Goal: Task Accomplishment & Management: Complete application form

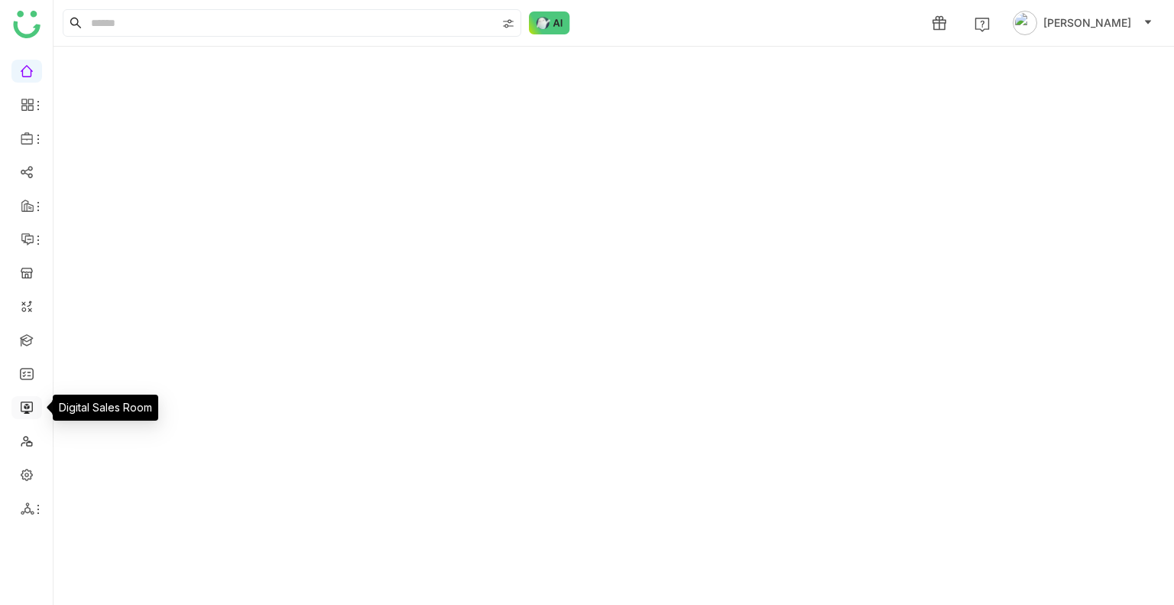
click at [28, 406] on link at bounding box center [27, 406] width 14 height 13
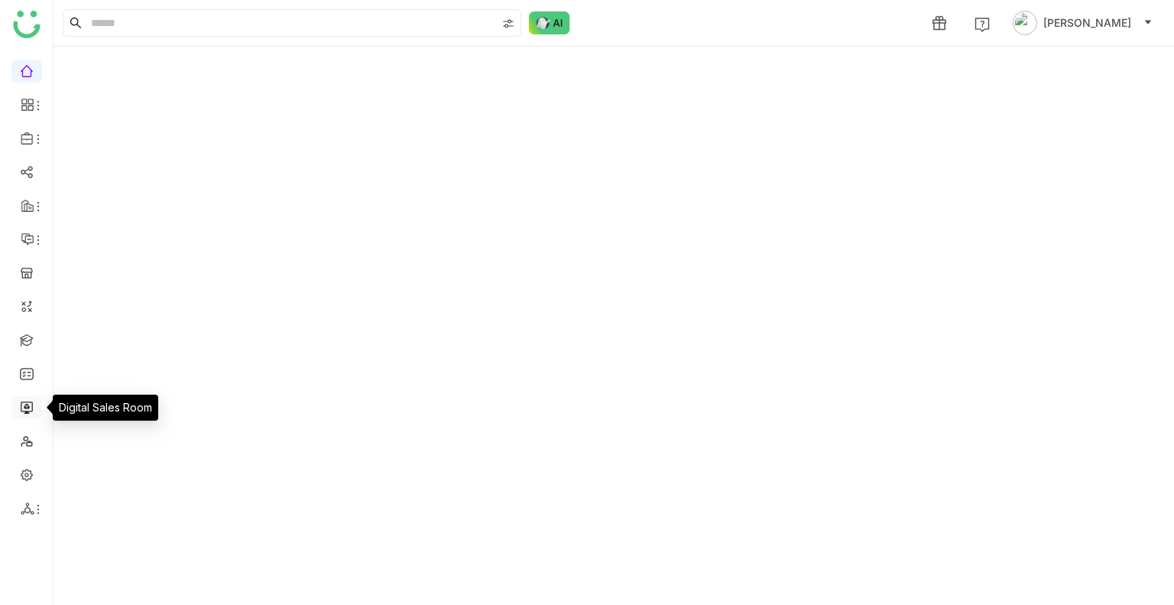
click at [28, 406] on link at bounding box center [27, 406] width 14 height 13
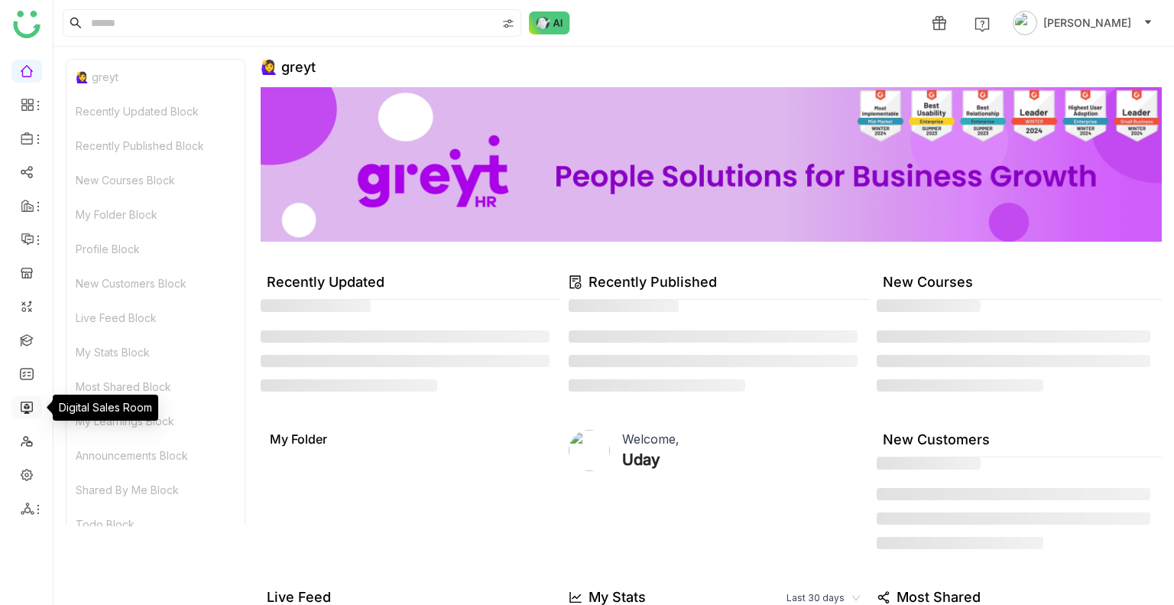
click at [28, 406] on link at bounding box center [27, 406] width 14 height 13
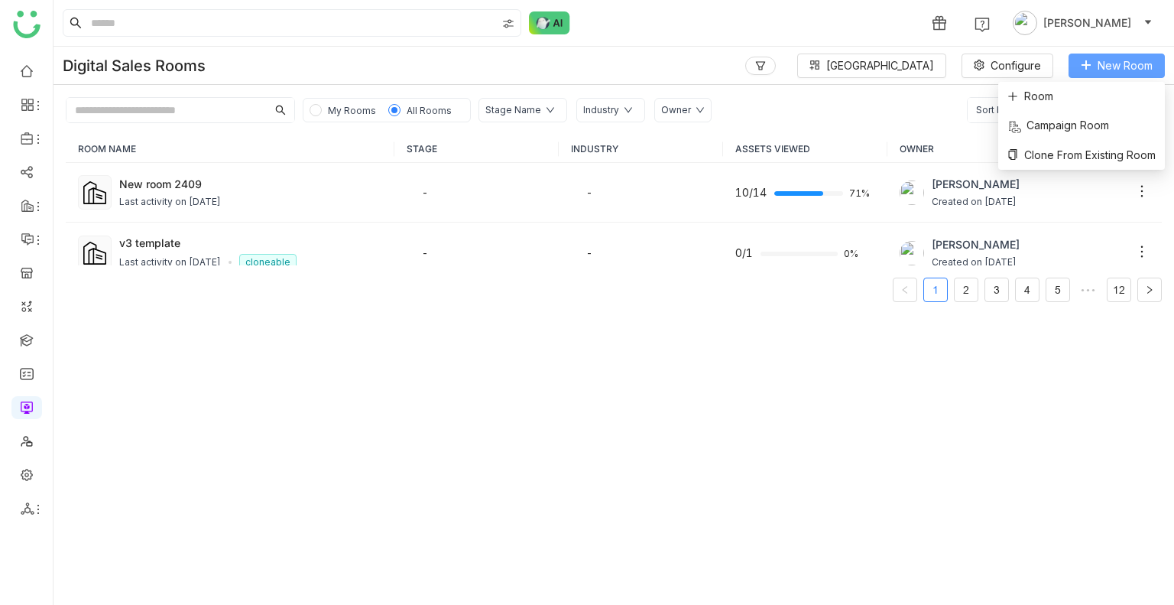
click at [1117, 57] on span "New Room" at bounding box center [1125, 65] width 55 height 17
click at [1022, 93] on span "Room" at bounding box center [1030, 96] width 46 height 17
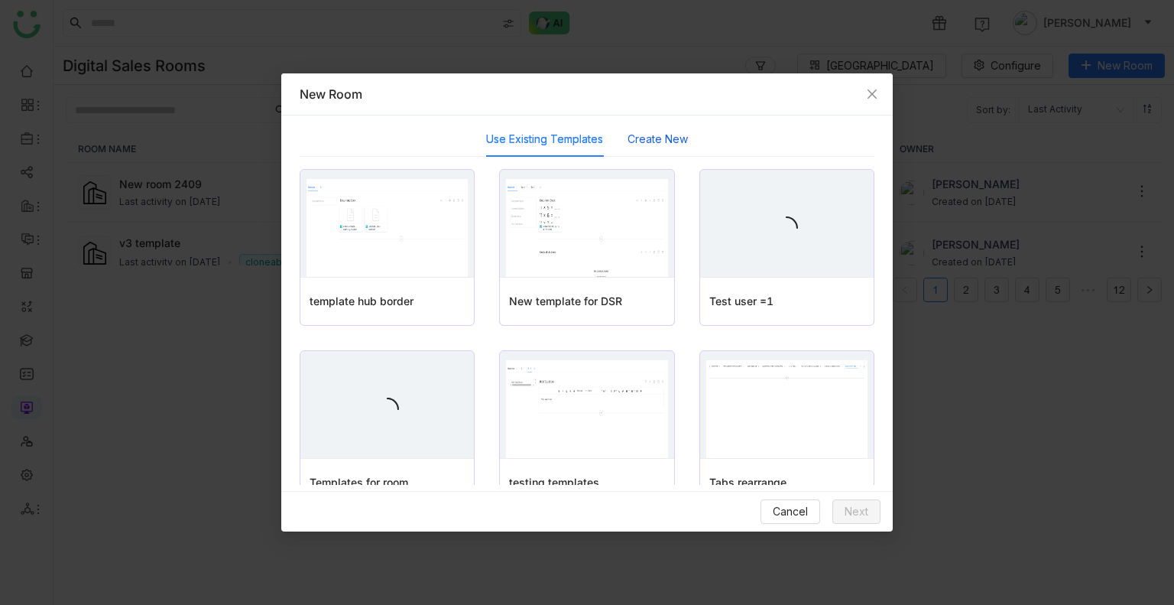
click at [636, 146] on button "Create New" at bounding box center [658, 139] width 60 height 17
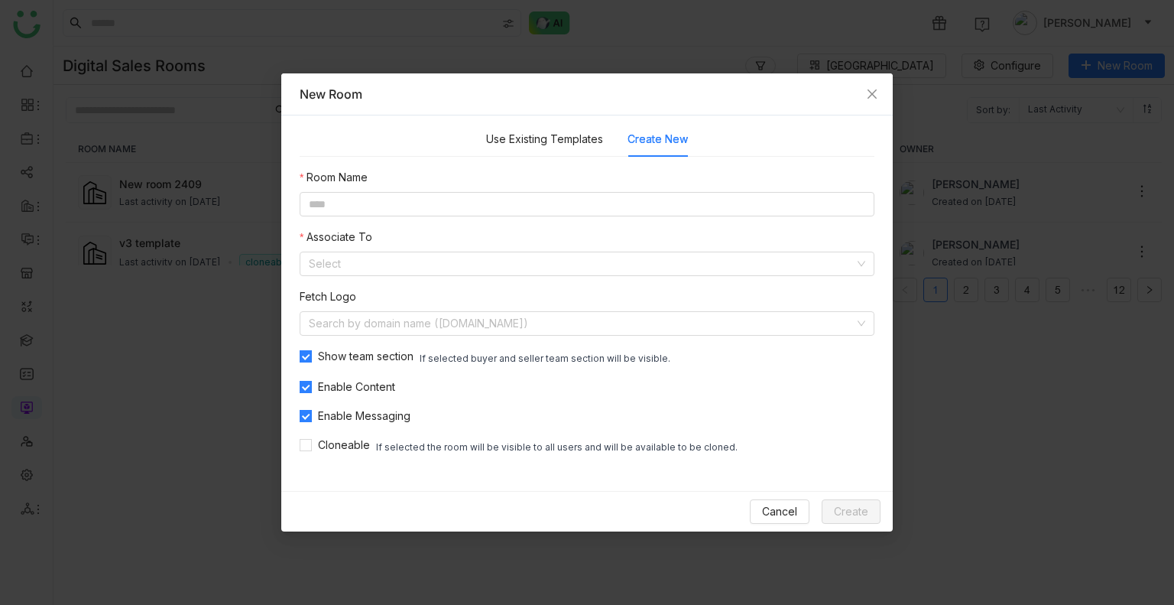
click at [527, 186] on nz-form-item "Room Name" at bounding box center [587, 192] width 575 height 47
click at [521, 192] on input at bounding box center [587, 204] width 575 height 24
paste input "**********"
type input "**********"
type input "*"
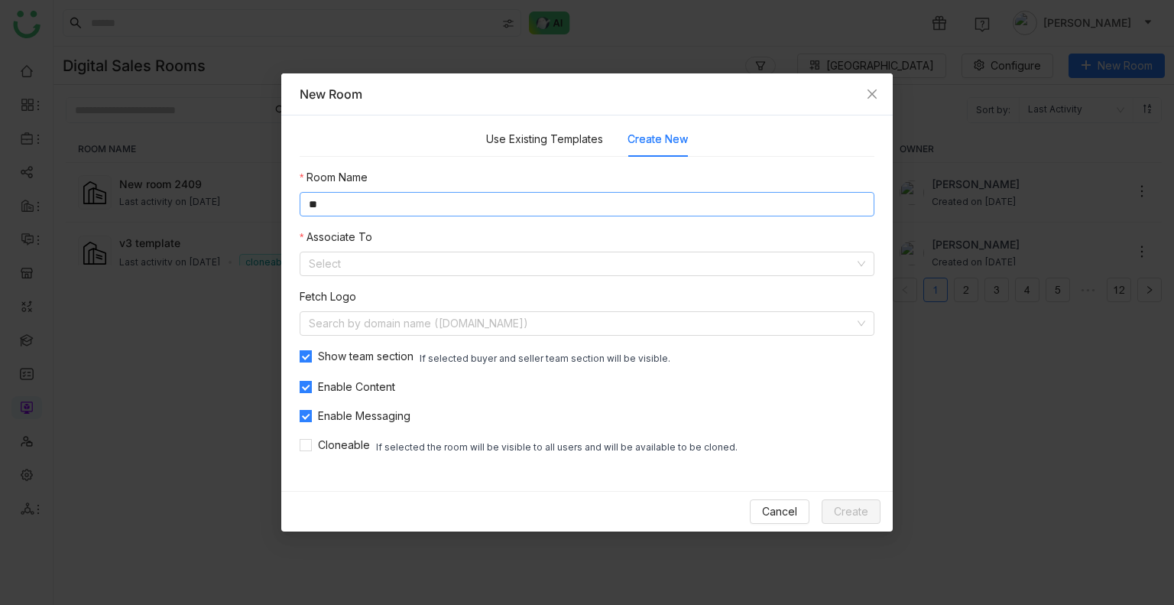
type input "*"
type input "**********"
click at [316, 268] on input at bounding box center [582, 263] width 546 height 23
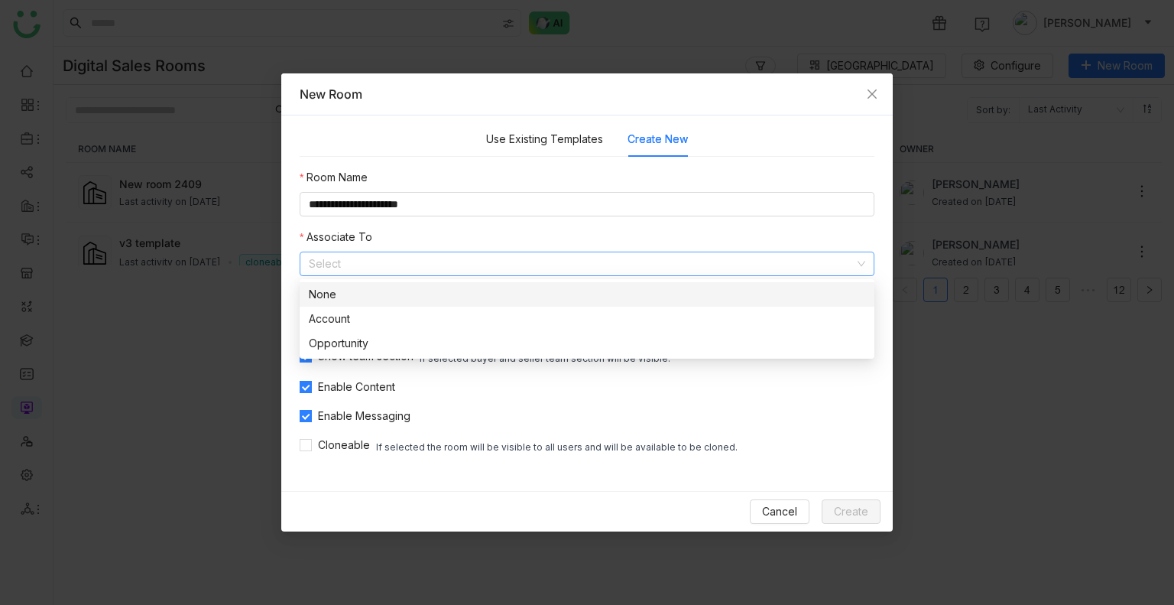
click at [349, 297] on div "None" at bounding box center [587, 294] width 556 height 17
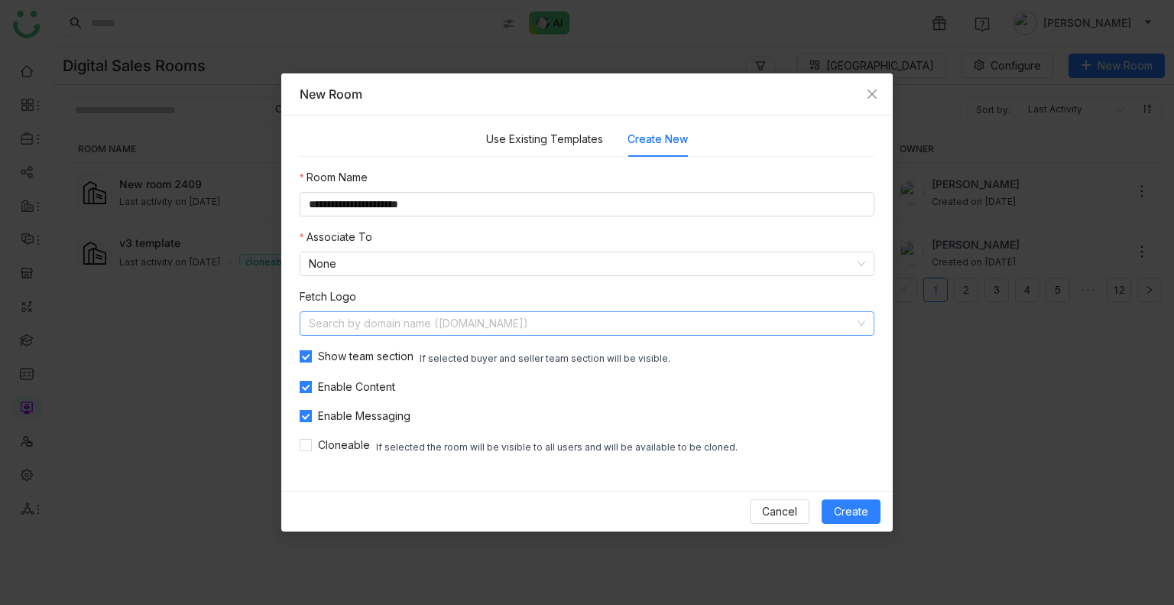
click at [362, 318] on input at bounding box center [582, 323] width 546 height 23
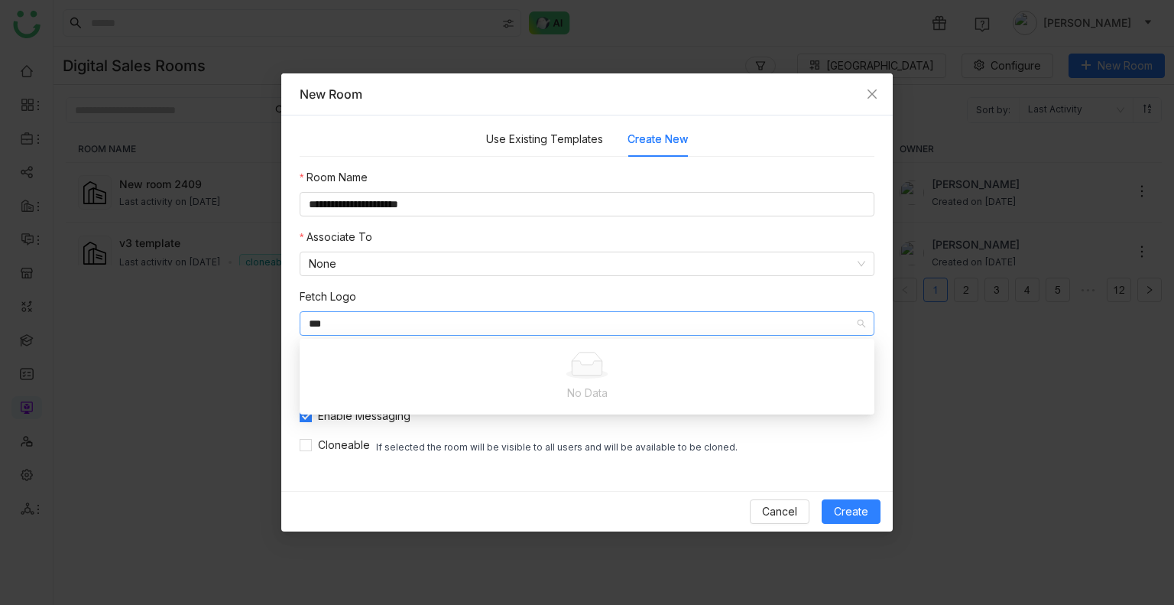
type input "****"
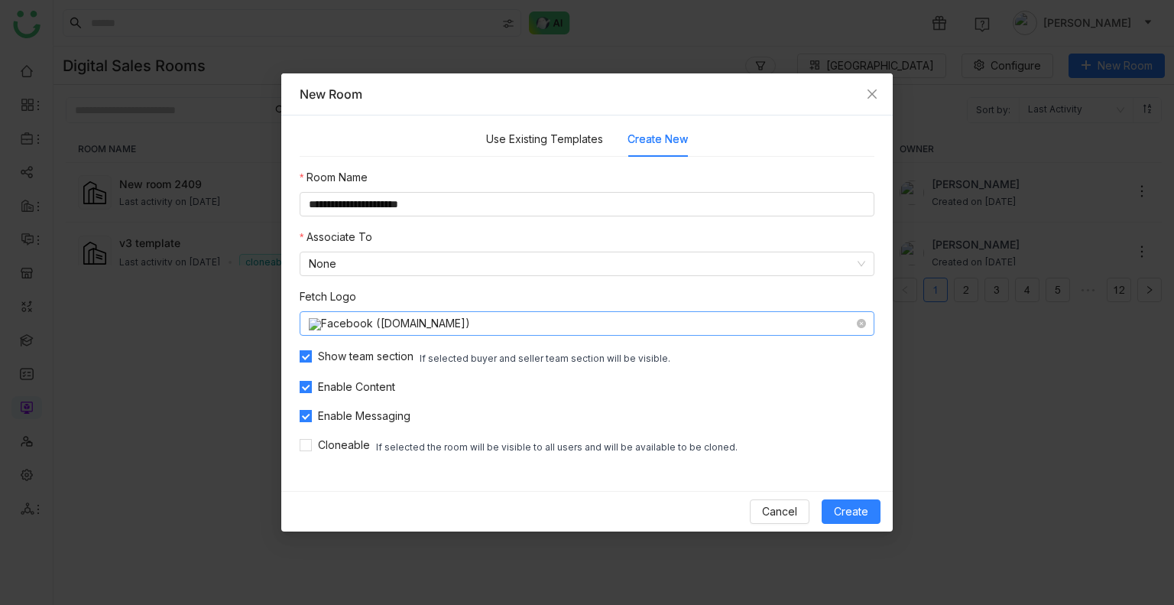
click at [485, 324] on nz-select-item "Facebook (facebook.com)" at bounding box center [587, 323] width 556 height 23
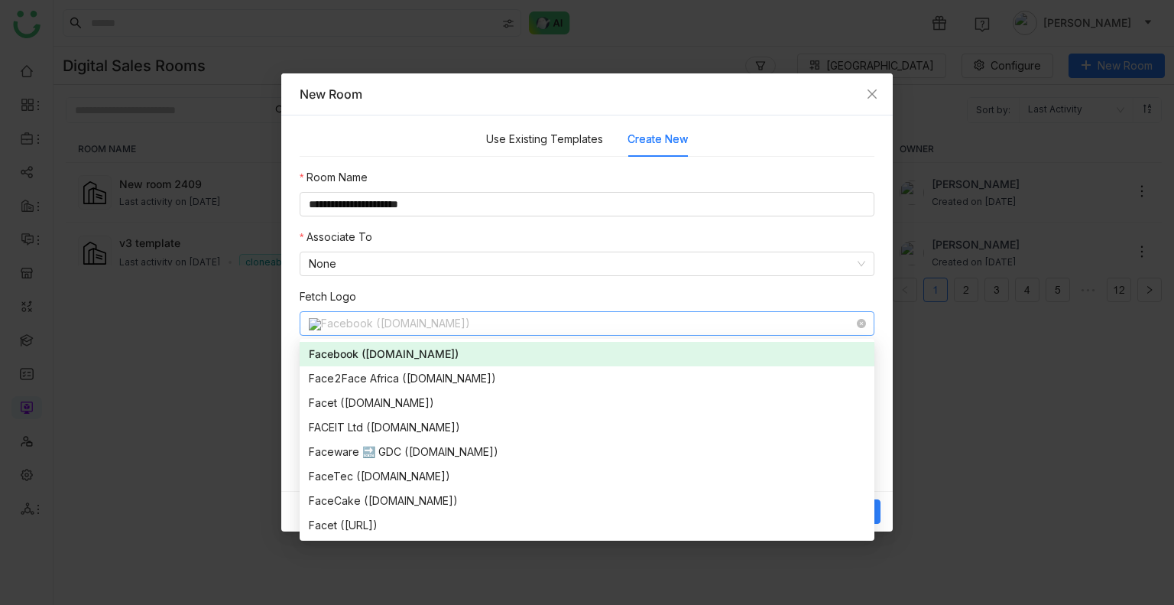
click at [485, 324] on nz-select-item "Facebook (facebook.com)" at bounding box center [587, 323] width 556 height 23
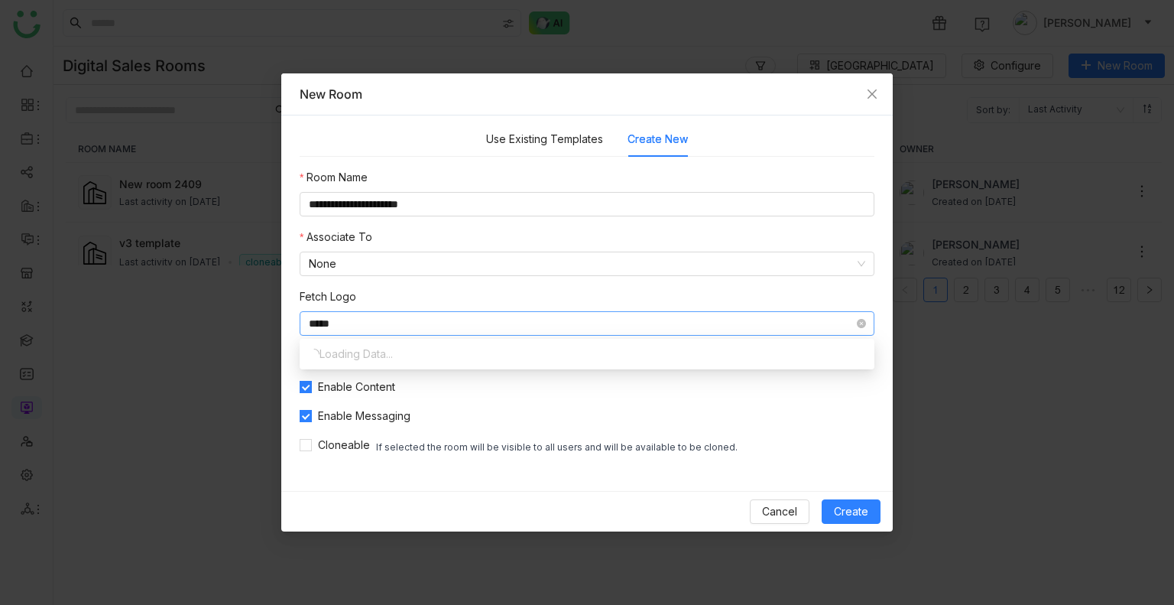
type input "******"
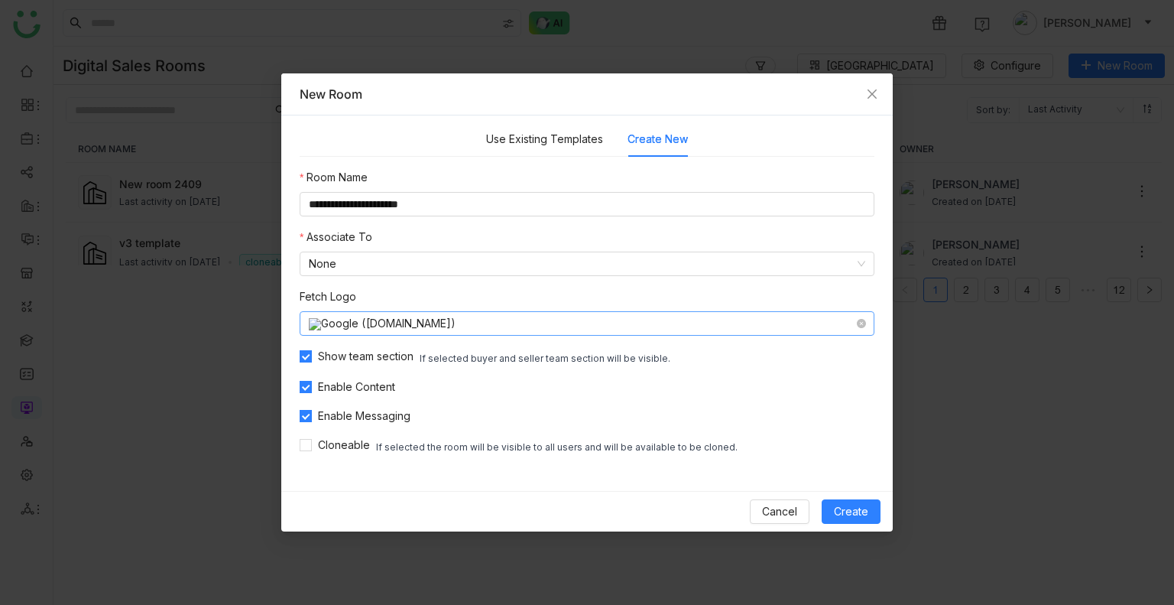
click at [441, 319] on nz-select-item "Google (google.com)" at bounding box center [587, 323] width 556 height 23
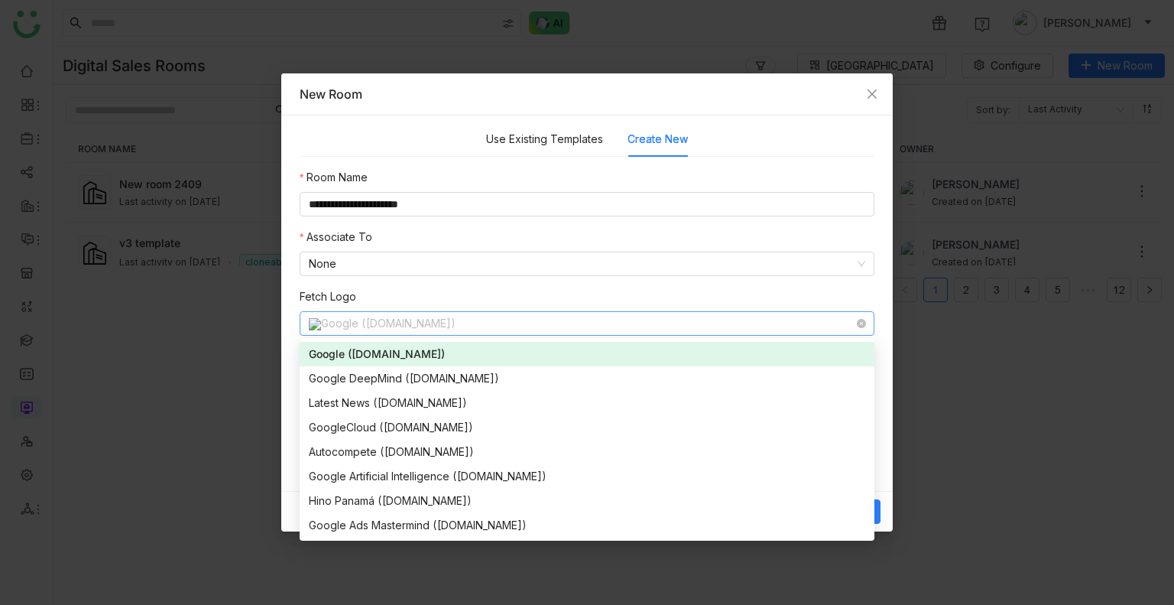
click at [441, 319] on nz-select-item "Google (google.com)" at bounding box center [587, 323] width 556 height 23
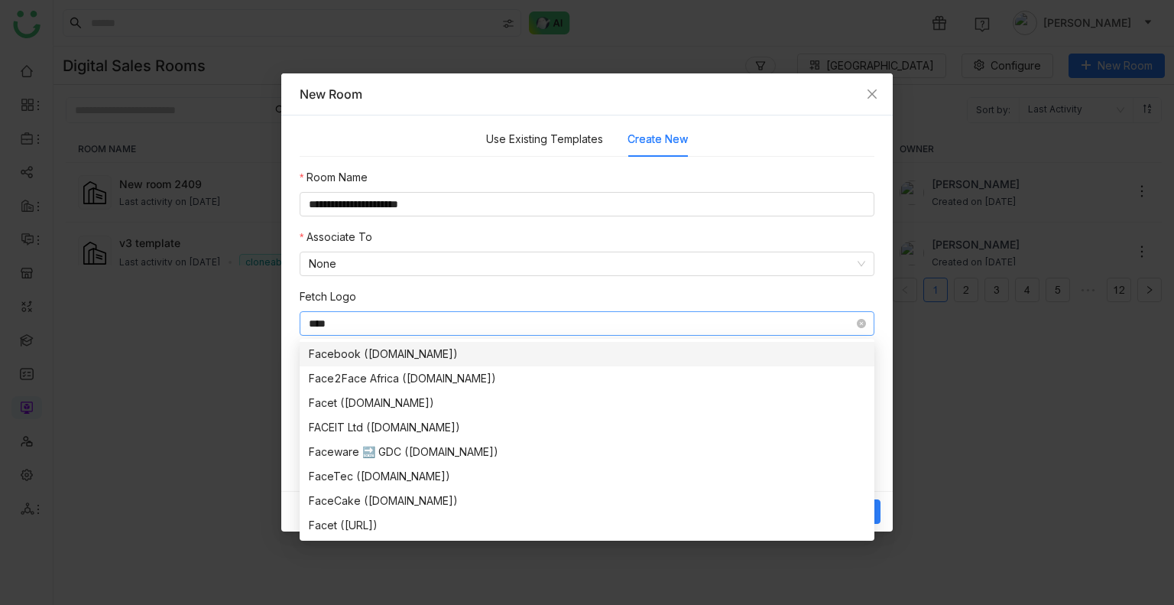
type input "****"
click at [383, 355] on div "Facebook (facebook.com)" at bounding box center [587, 353] width 556 height 17
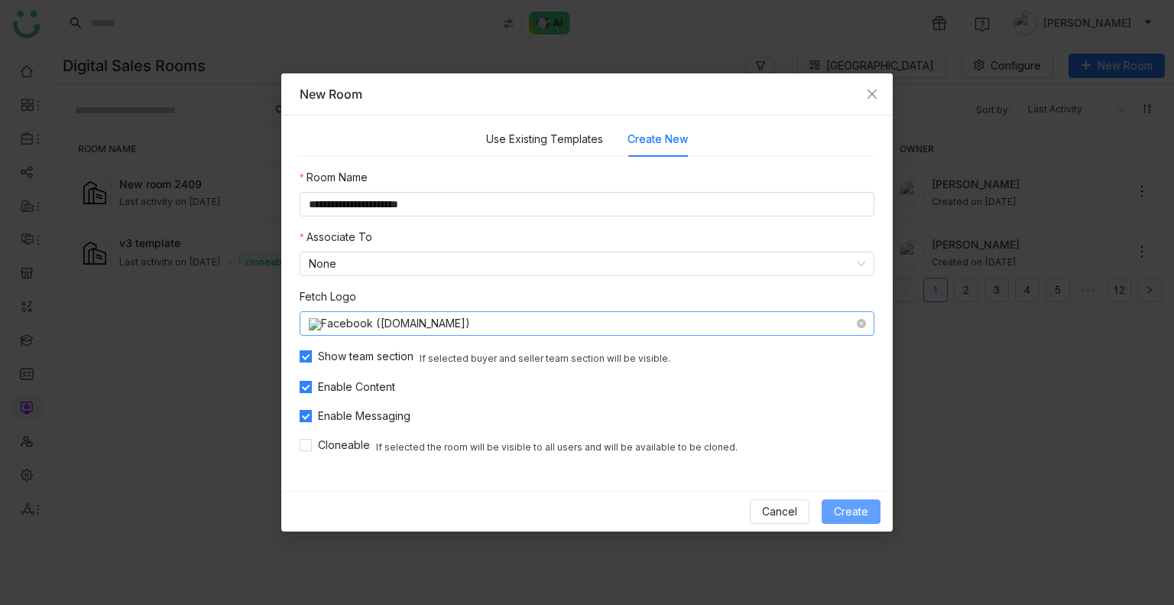
click at [853, 499] on button "Create" at bounding box center [851, 511] width 59 height 24
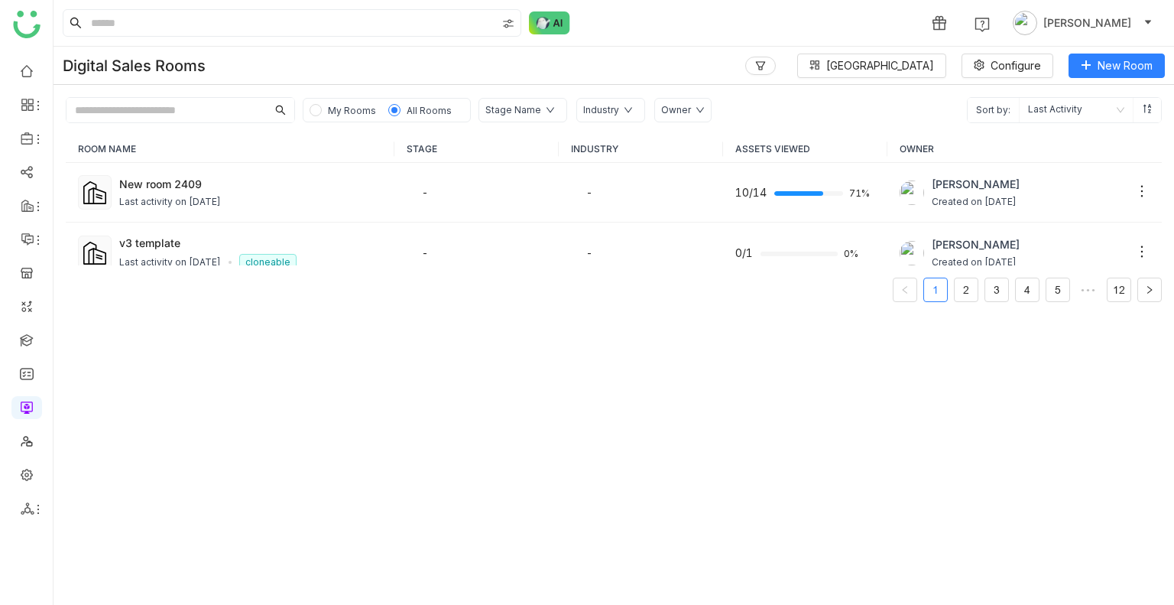
click at [177, 107] on input "text" at bounding box center [166, 110] width 200 height 24
paste input "**********"
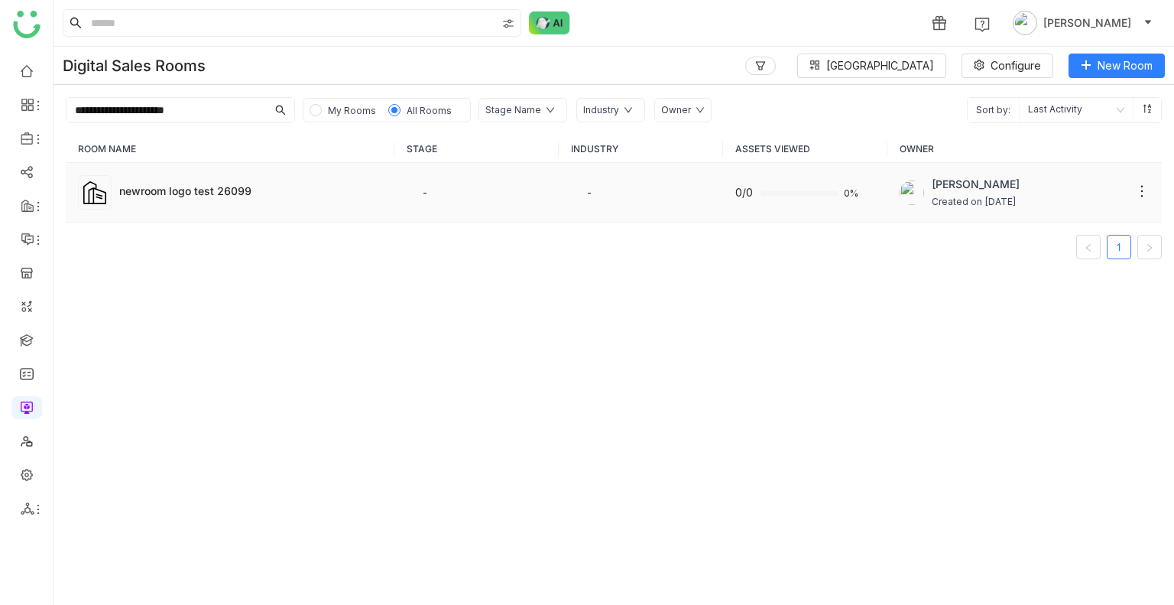
type input "**********"
click at [185, 180] on td "newroom logo test 26099" at bounding box center [230, 193] width 329 height 60
click at [205, 186] on div "newroom logo test 26099" at bounding box center [250, 191] width 263 height 16
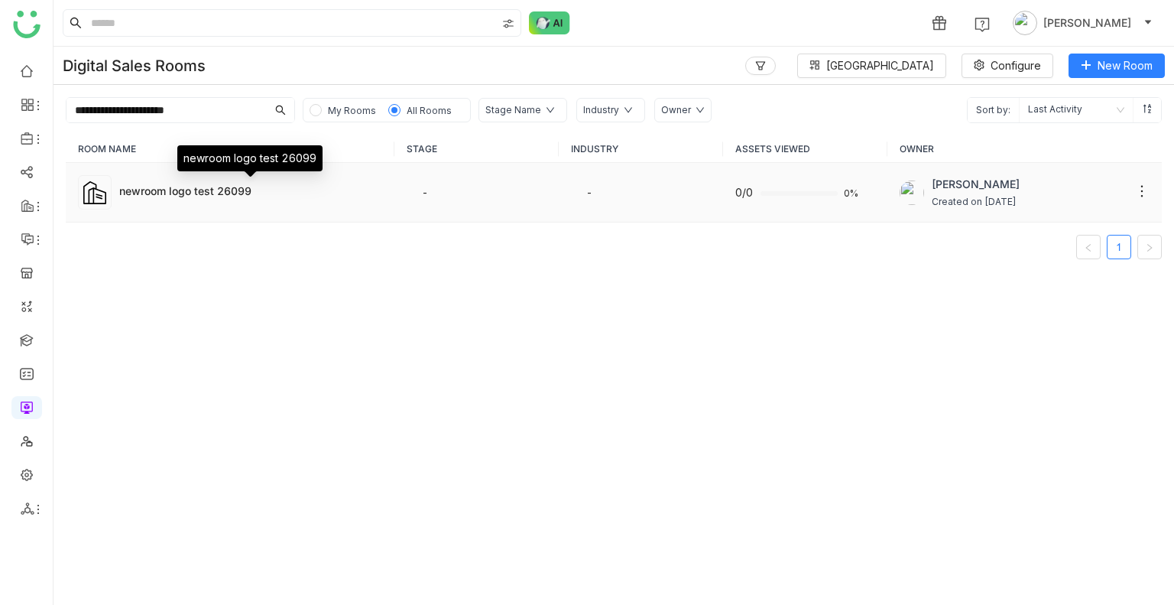
click at [223, 189] on div "newroom logo test 26099" at bounding box center [250, 191] width 263 height 16
click at [162, 195] on div "newroom logo test 26099" at bounding box center [250, 191] width 263 height 16
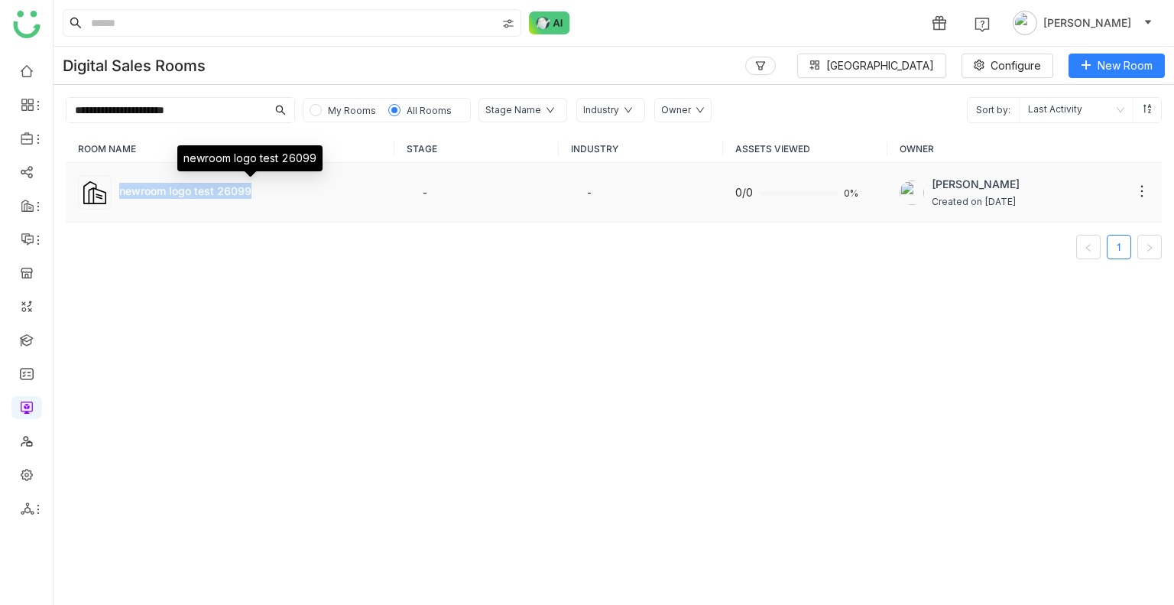
click at [162, 195] on div "newroom logo test 26099" at bounding box center [250, 191] width 263 height 16
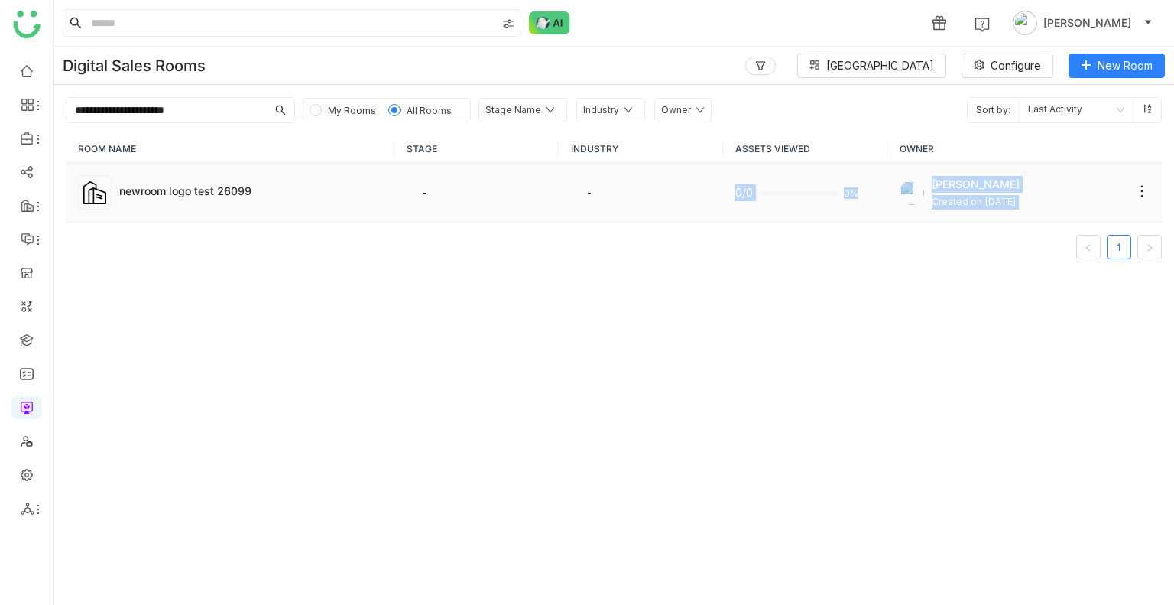
drag, startPoint x: 614, startPoint y: 238, endPoint x: 584, endPoint y: 176, distance: 69.4
click at [584, 176] on div "ROOM NAME STAGE INDUSTRY ASSETS VIEWED OWNER newroom logo test 26099 - - 0/0 0%…" at bounding box center [614, 197] width 1096 height 124
click at [584, 176] on td "-" at bounding box center [641, 193] width 164 height 60
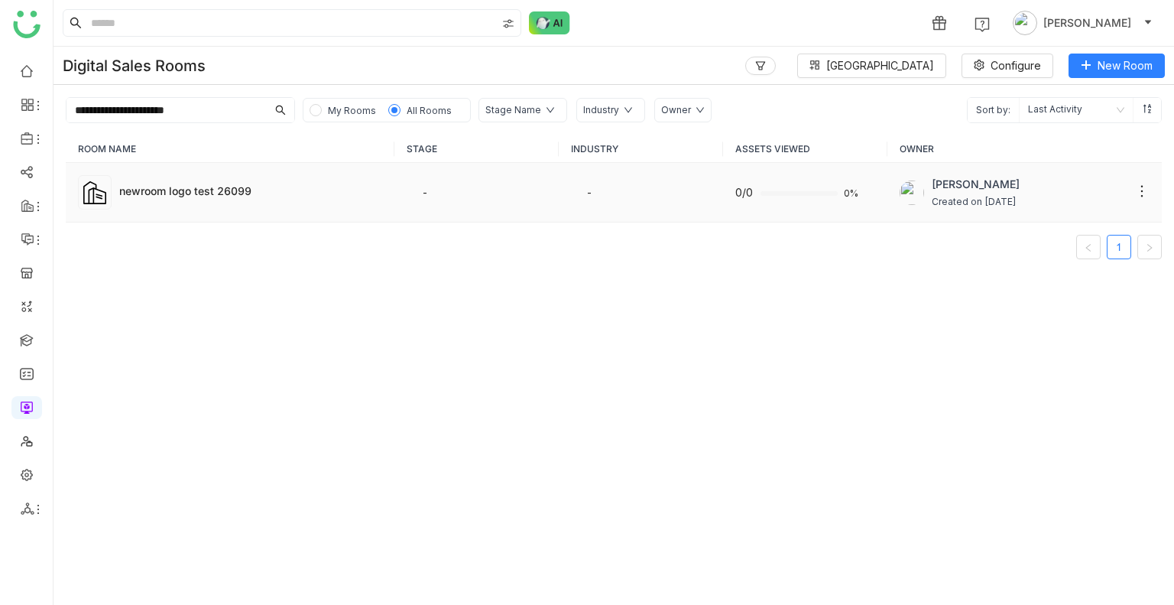
click at [422, 189] on span "-" at bounding box center [425, 192] width 6 height 13
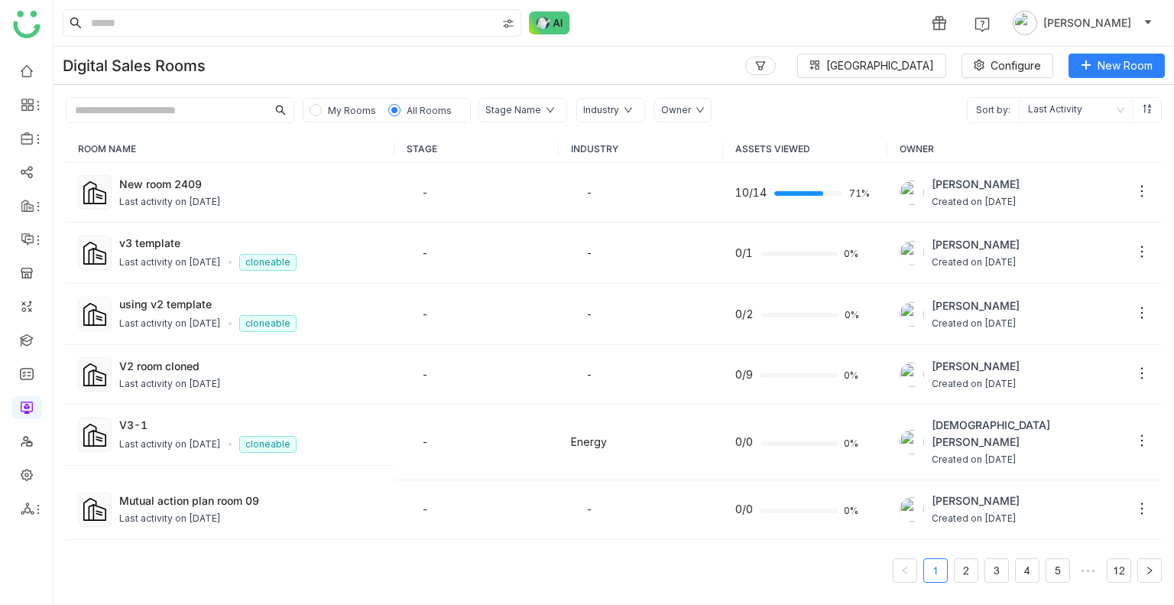
click at [186, 103] on input "text" at bounding box center [166, 110] width 200 height 24
paste input "**********"
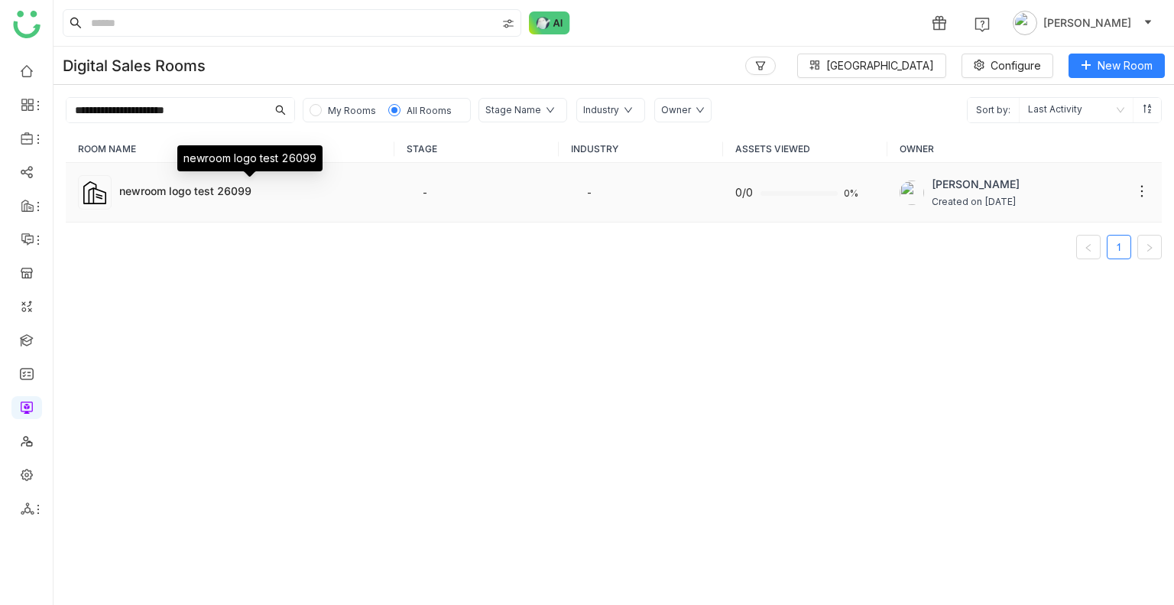
type input "**********"
click at [235, 194] on div "newroom logo test 26099" at bounding box center [250, 191] width 263 height 16
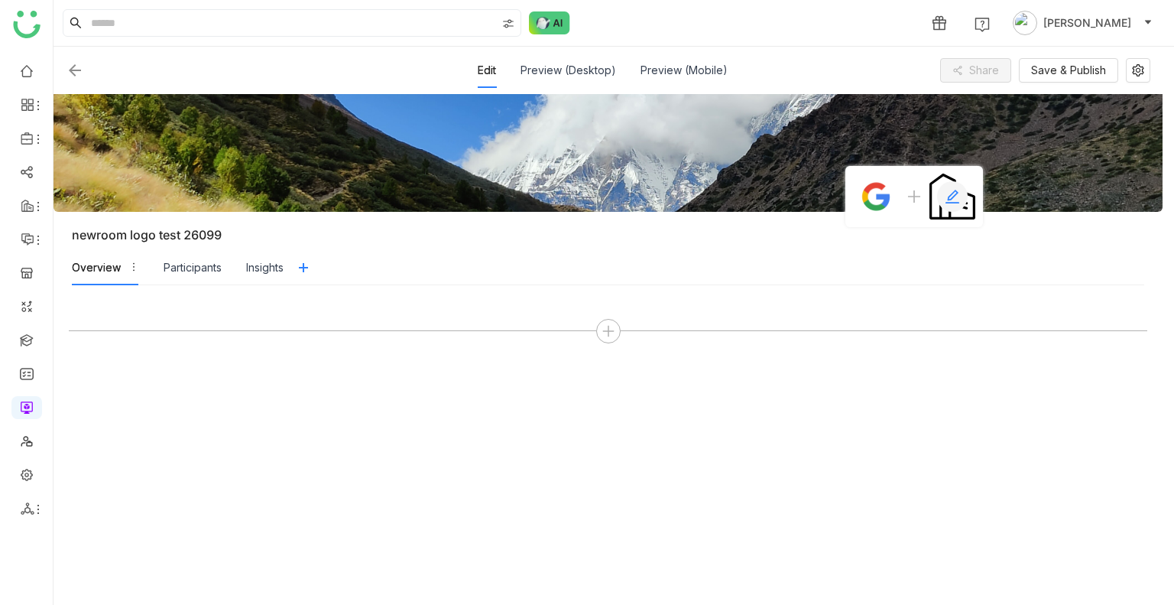
click at [937, 193] on div at bounding box center [952, 196] width 31 height 31
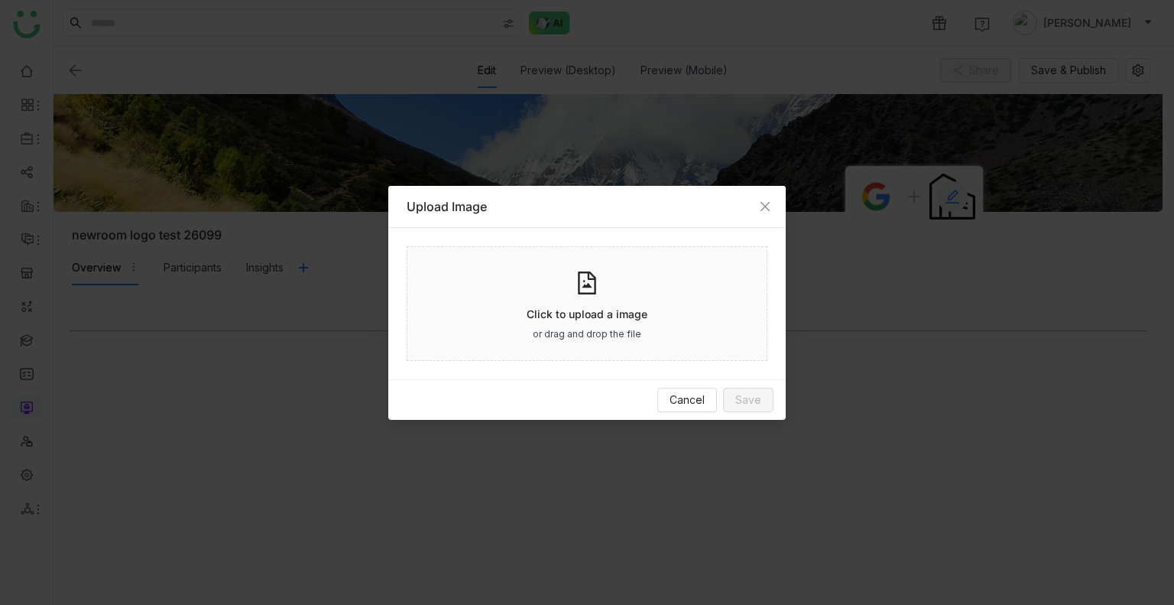
click at [936, 193] on nz-modal-container "Upload Image Click to upload a image or drag and drop the file Cancel Save" at bounding box center [587, 302] width 1174 height 605
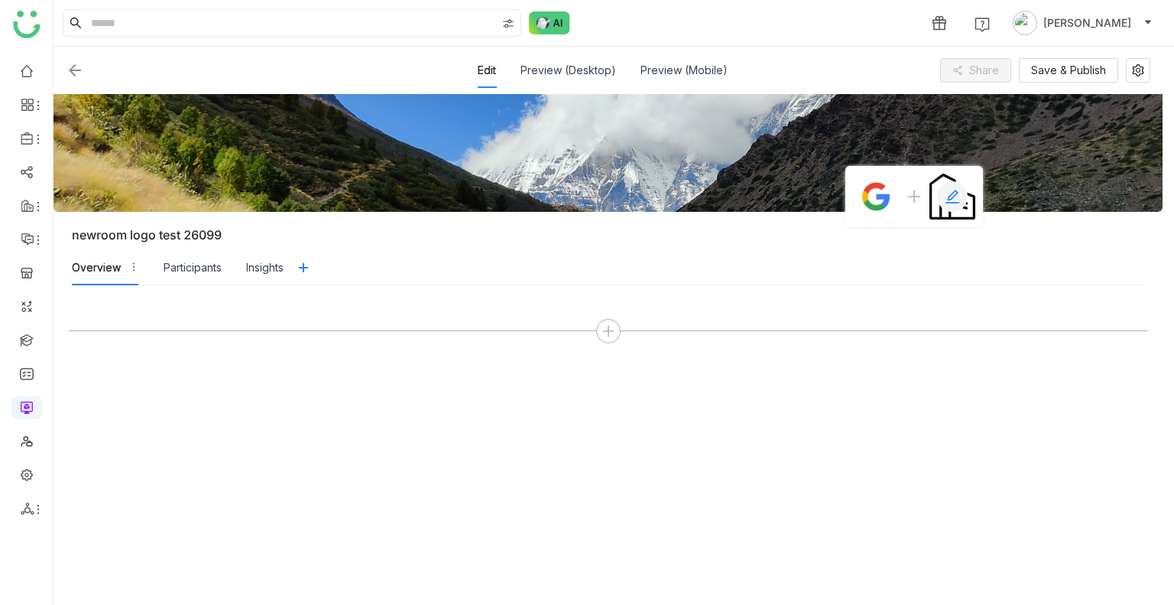
click at [937, 193] on div at bounding box center [952, 196] width 31 height 31
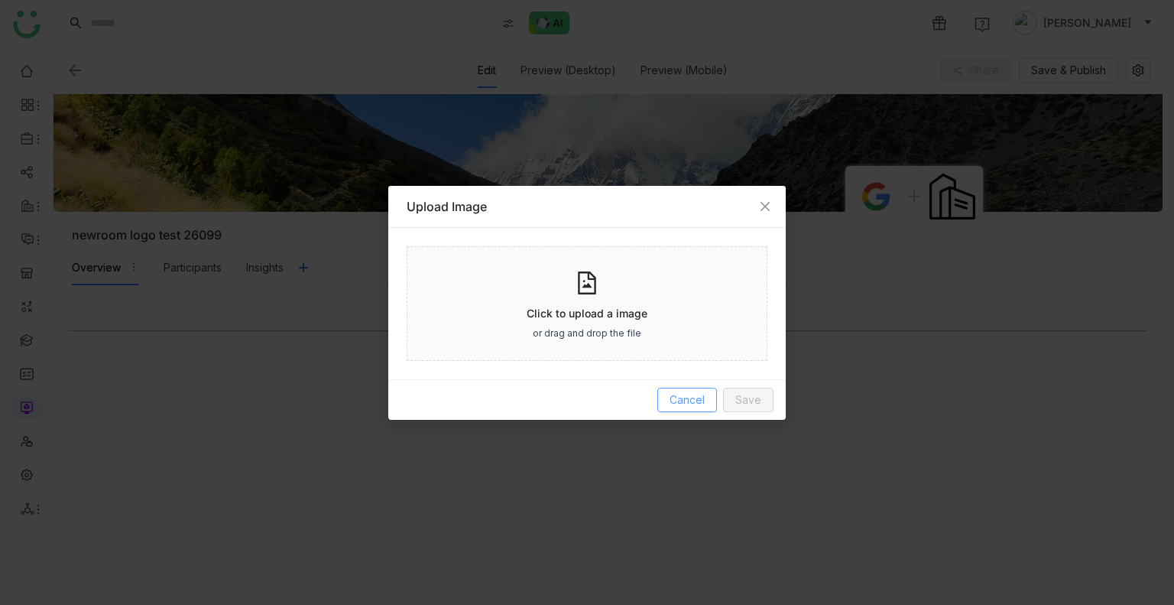
click at [679, 395] on span "Cancel" at bounding box center [687, 399] width 35 height 17
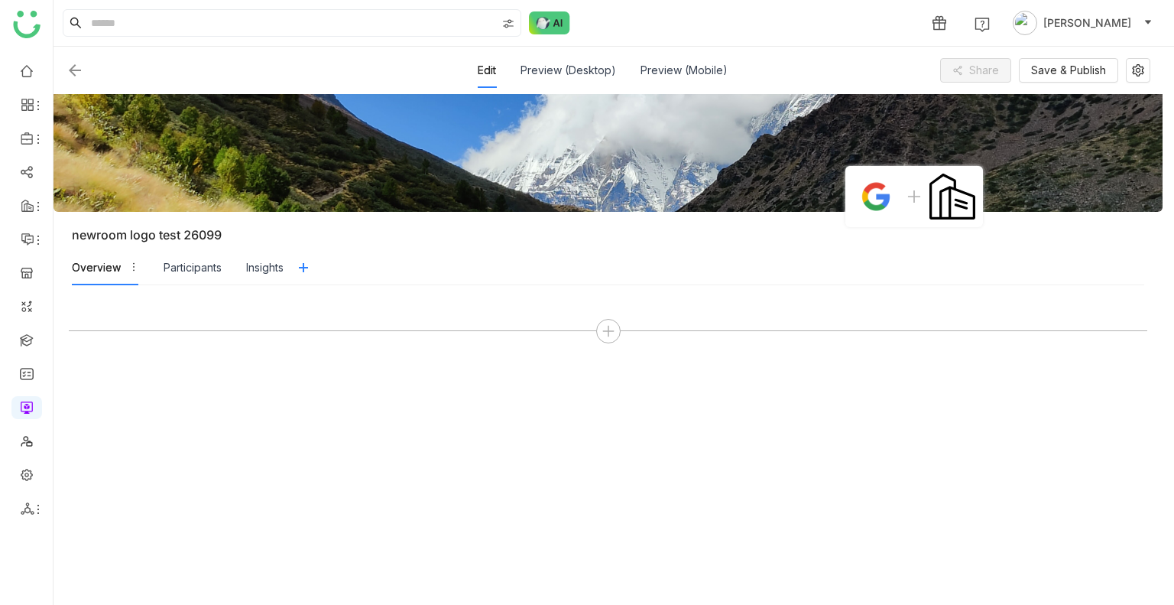
click at [877, 196] on img at bounding box center [876, 197] width 46 height 46
click at [79, 77] on img at bounding box center [75, 70] width 18 height 18
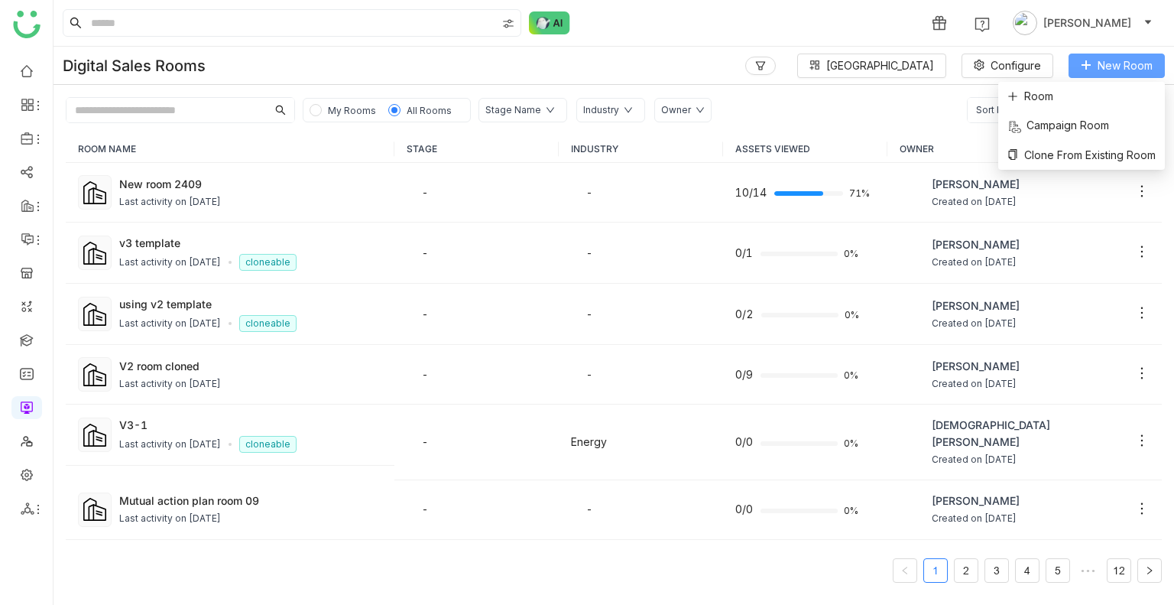
click at [1095, 59] on button "New Room" at bounding box center [1117, 66] width 96 height 24
click at [1019, 95] on span "Room" at bounding box center [1030, 96] width 46 height 17
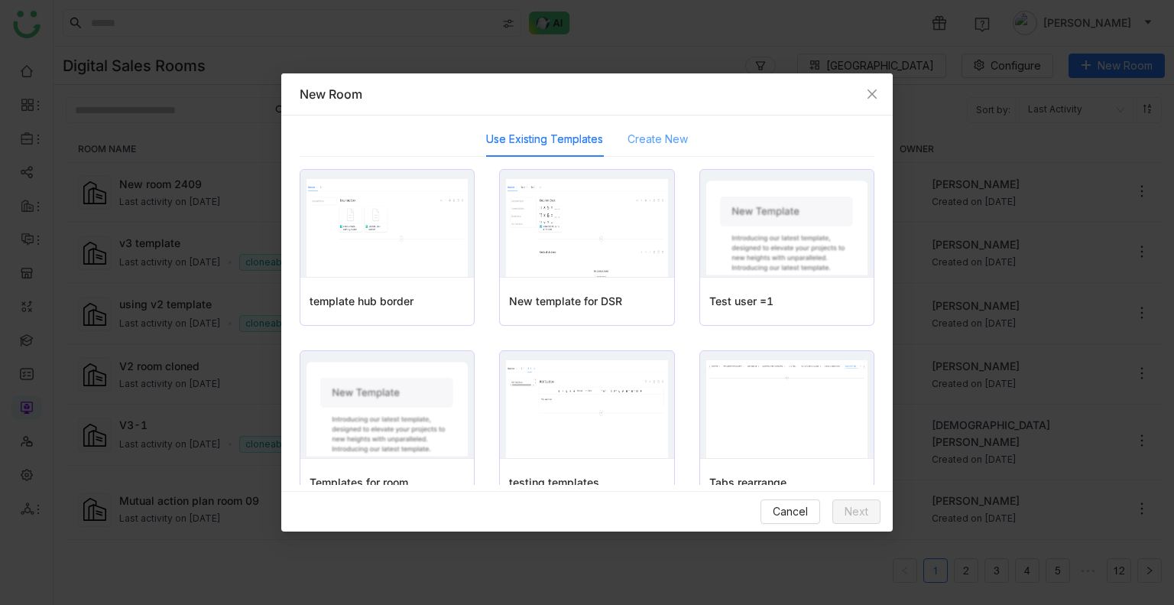
click at [639, 148] on div "Create New" at bounding box center [658, 139] width 60 height 35
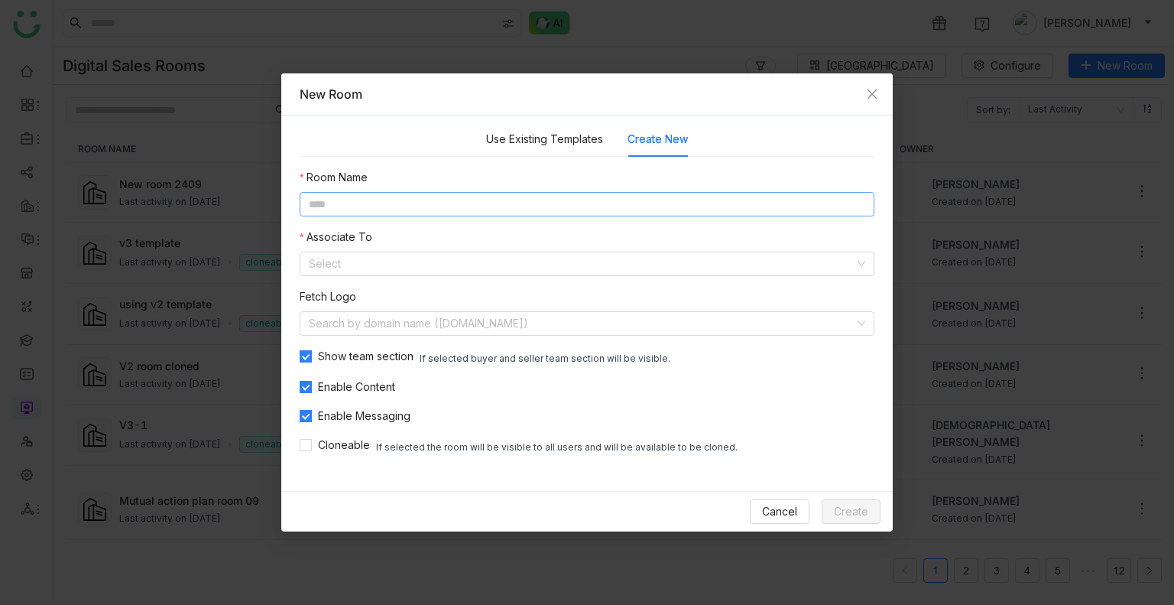
click at [411, 203] on input at bounding box center [587, 204] width 575 height 24
type input "**********"
click at [366, 255] on input at bounding box center [582, 263] width 546 height 23
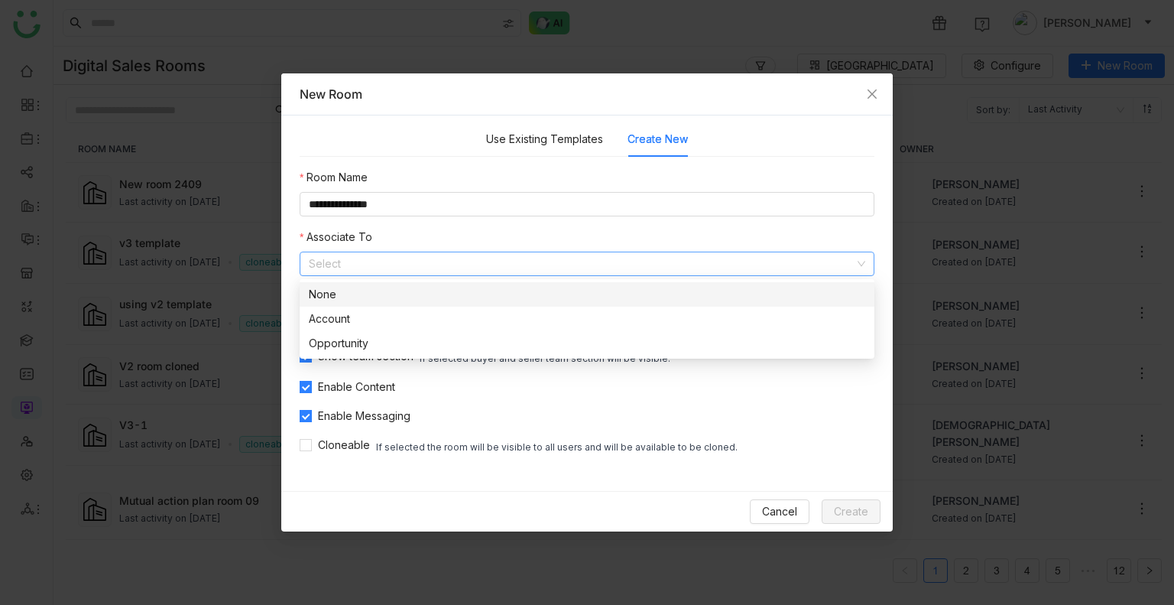
click at [365, 288] on div "None" at bounding box center [587, 294] width 556 height 17
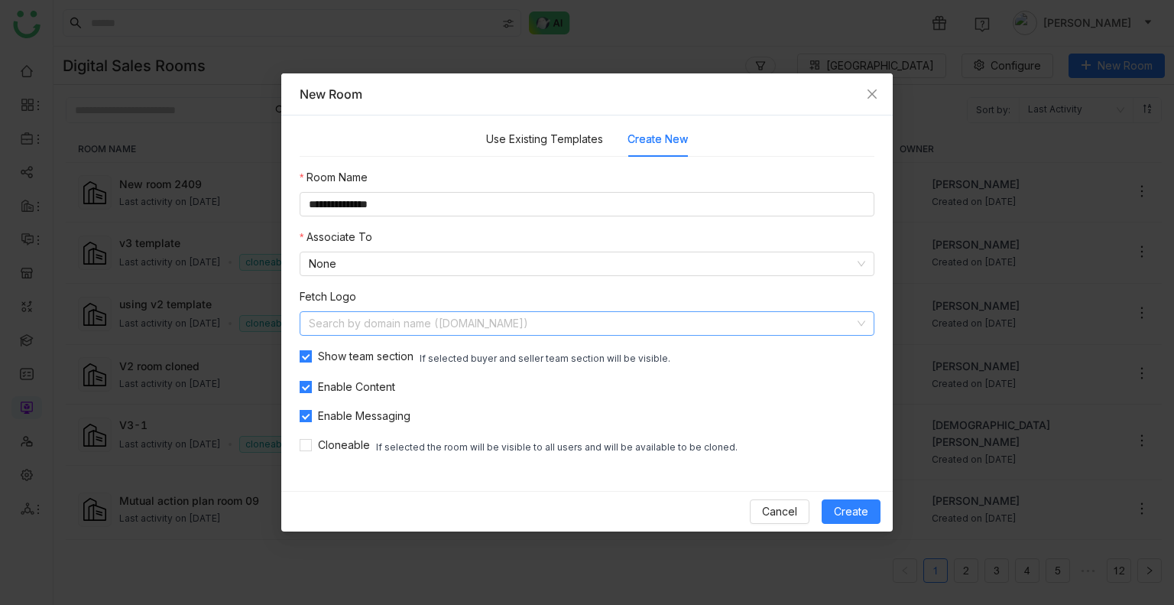
click at [364, 326] on input at bounding box center [582, 323] width 546 height 23
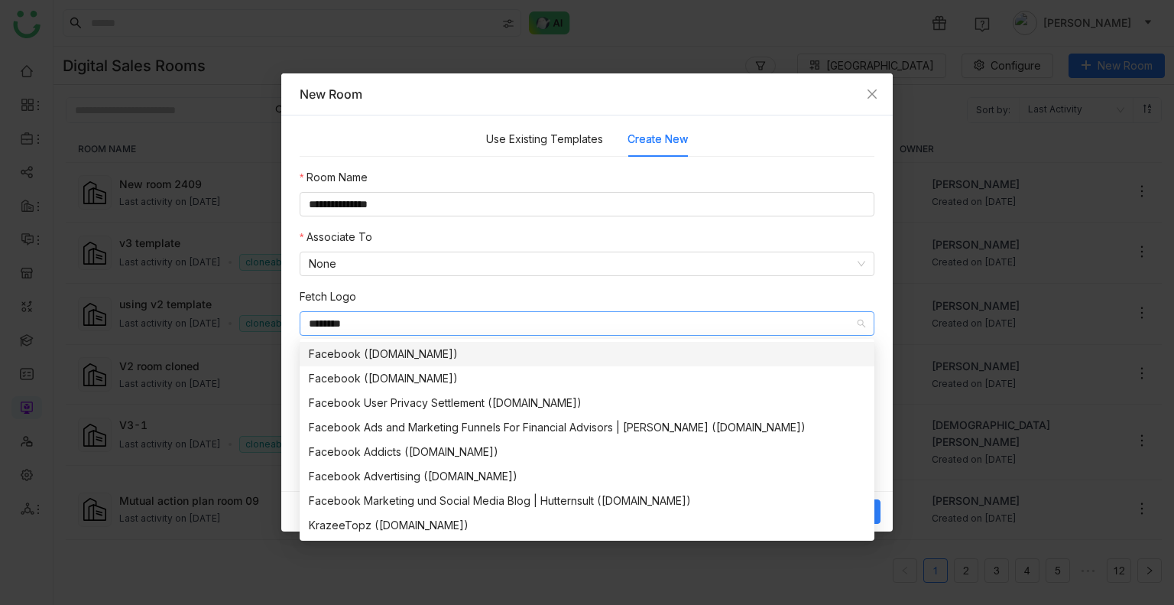
type input "********"
click at [346, 352] on div "Facebook (facebook.com)" at bounding box center [587, 353] width 556 height 17
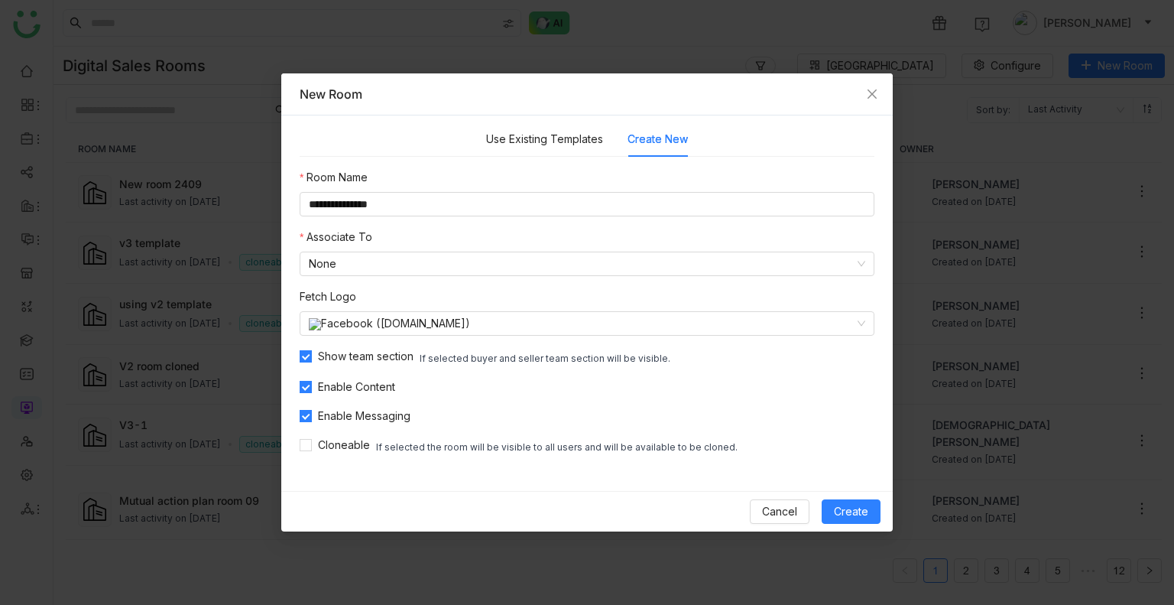
click at [858, 525] on div "Cancel Create" at bounding box center [586, 511] width 611 height 41
click at [845, 512] on span "Create" at bounding box center [851, 511] width 34 height 17
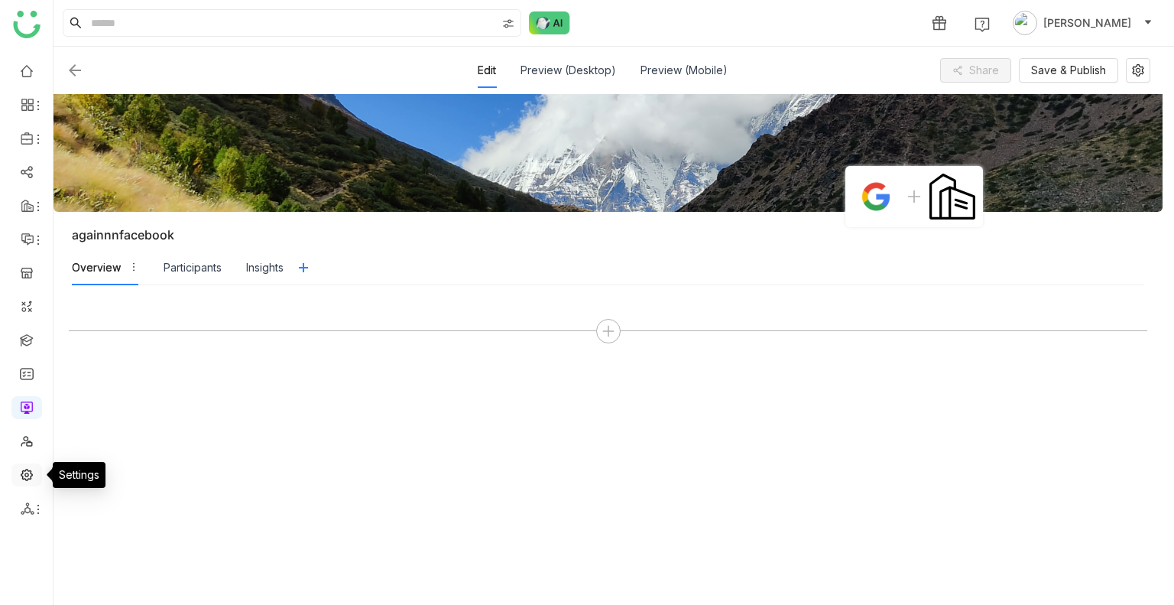
click at [28, 471] on link at bounding box center [27, 473] width 14 height 13
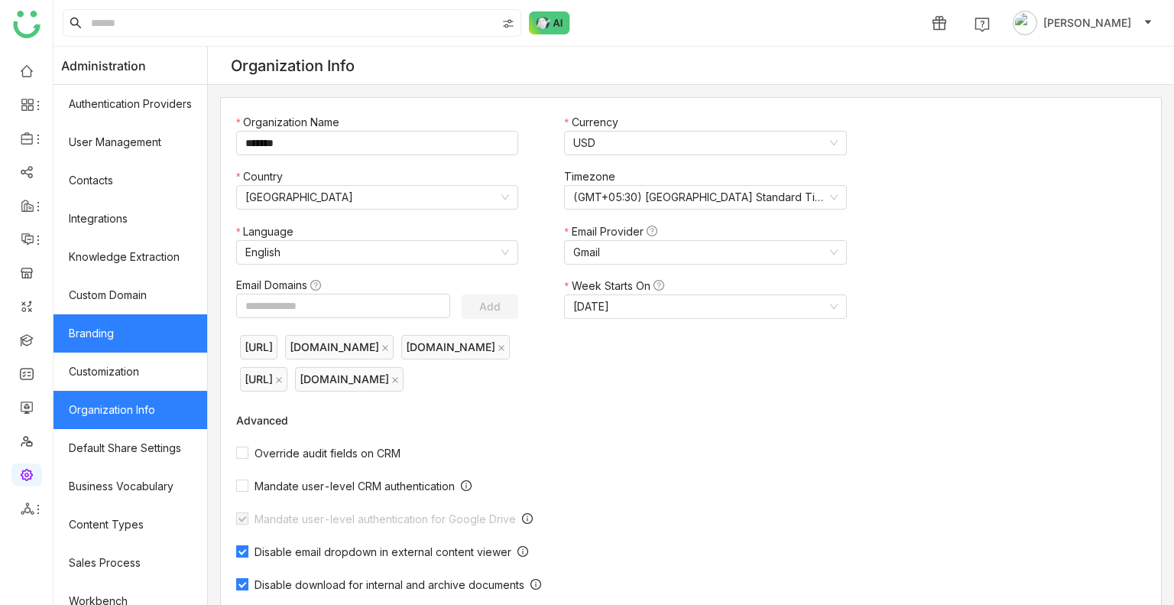
click at [98, 348] on link "Branding" at bounding box center [131, 333] width 154 height 38
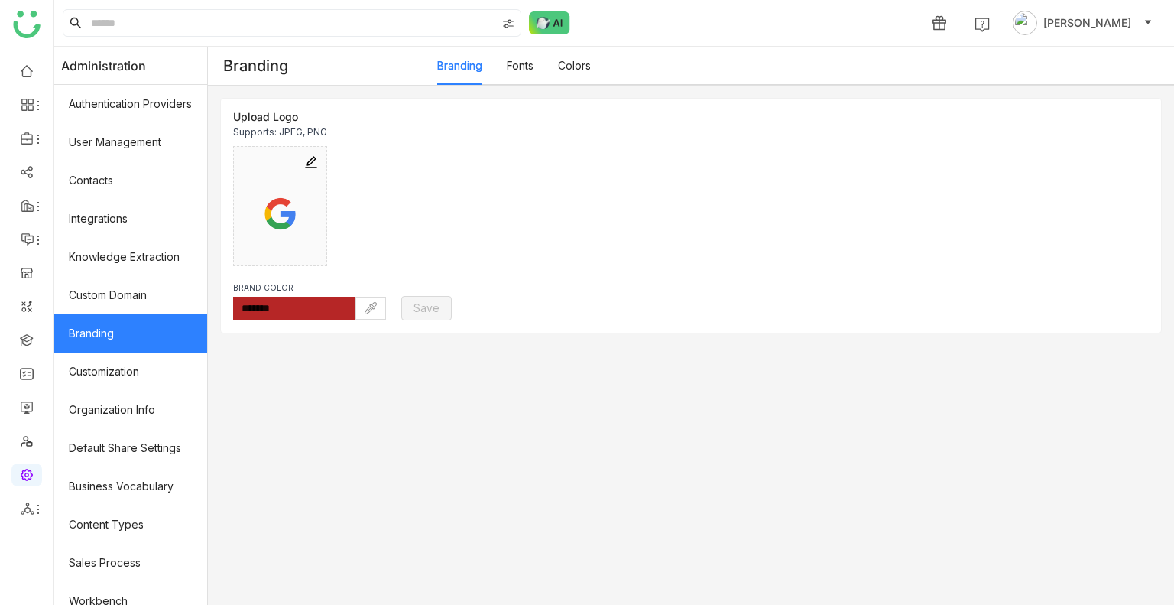
click at [98, 348] on link "Branding" at bounding box center [131, 333] width 154 height 38
click at [24, 66] on link at bounding box center [27, 69] width 14 height 13
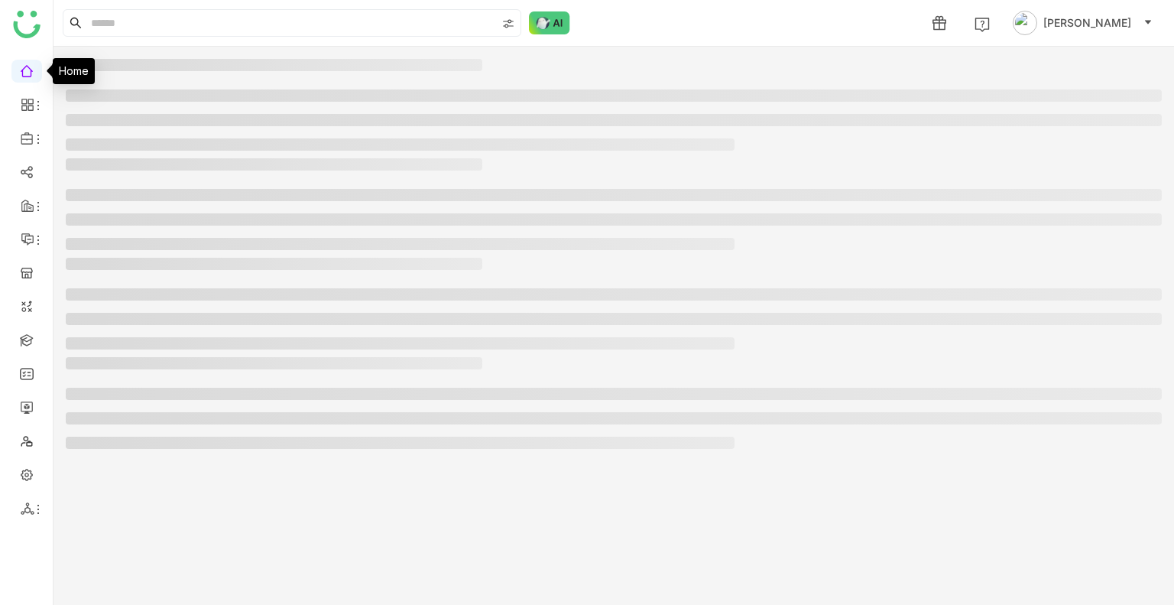
click at [24, 66] on link at bounding box center [27, 69] width 14 height 13
